Goal: Information Seeking & Learning: Learn about a topic

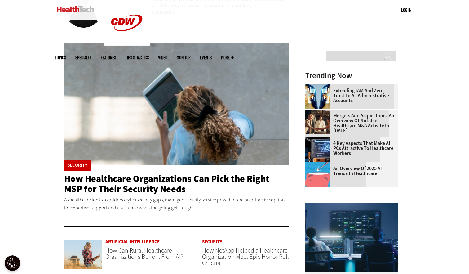
scroll to position [122, 0]
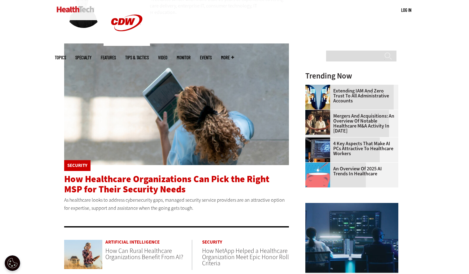
click at [127, 185] on span "How Healthcare Organizations Can Pick the Right MSP for Their Security Needs" at bounding box center [166, 184] width 205 height 23
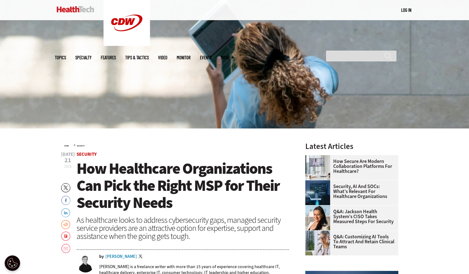
scroll to position [91, 0]
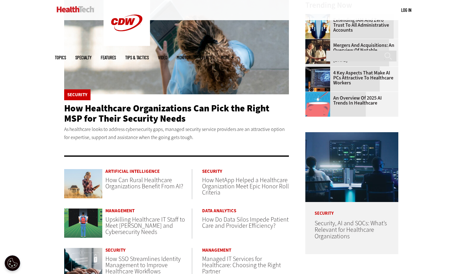
click at [131, 181] on span "How Can Rural Healthcare Organizations Benefit From AI?" at bounding box center [144, 183] width 78 height 15
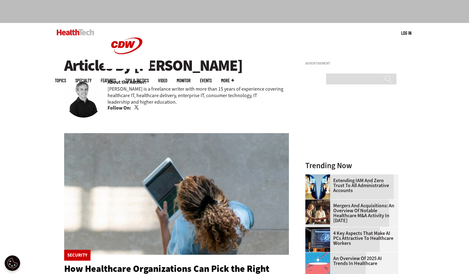
scroll to position [29, 0]
